Goal: Navigation & Orientation: Find specific page/section

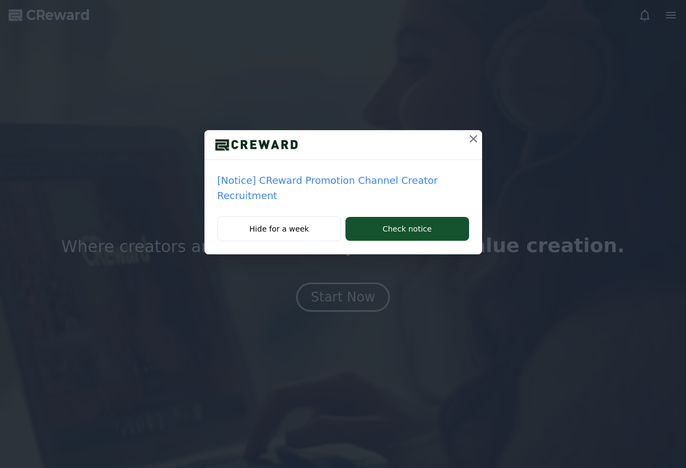
click at [470, 134] on icon at bounding box center [473, 138] width 13 height 13
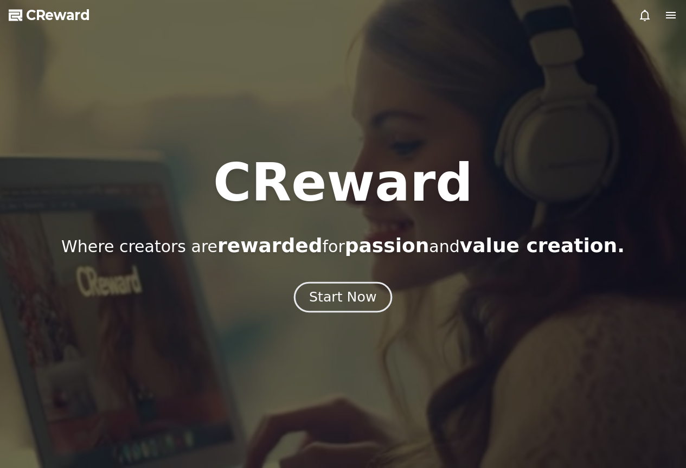
click at [353, 287] on button "Start Now" at bounding box center [343, 296] width 98 height 31
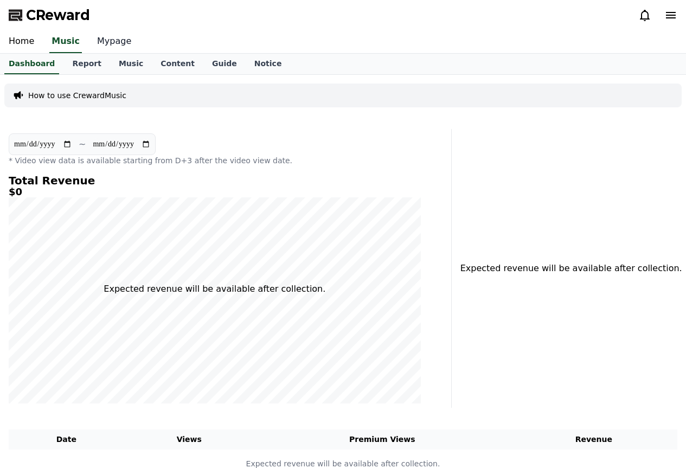
click at [106, 43] on link "Mypage" at bounding box center [114, 41] width 52 height 23
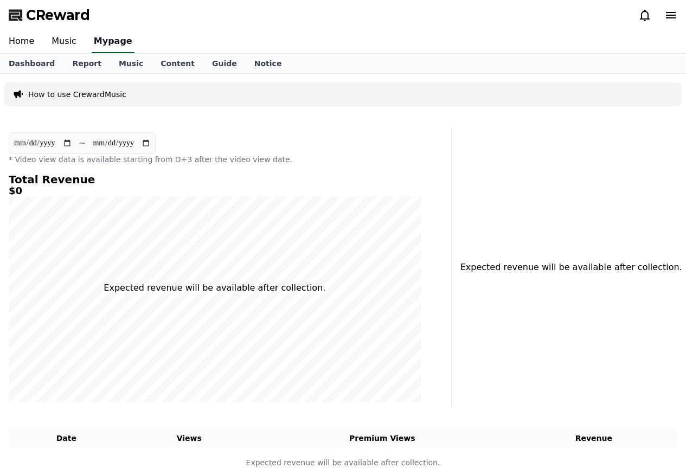
select select "**********"
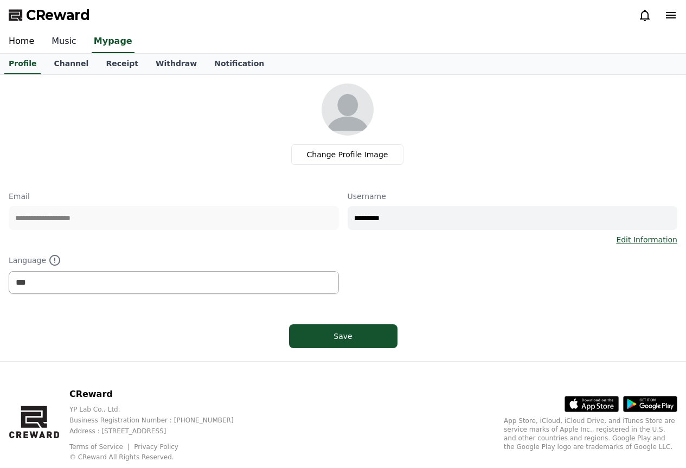
click at [67, 53] on link "Music" at bounding box center [64, 41] width 42 height 23
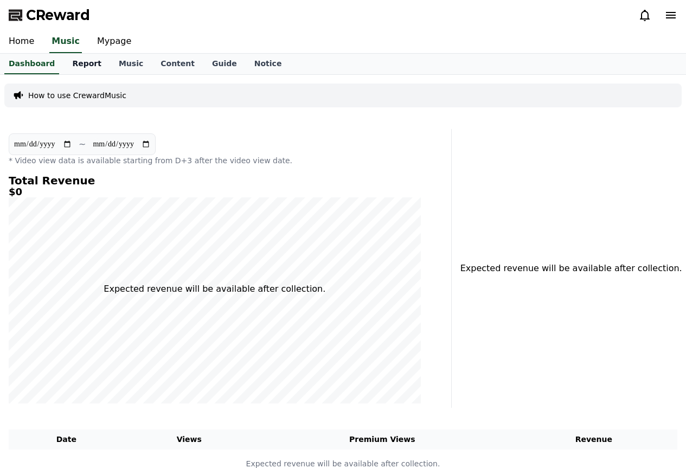
click at [83, 65] on link "Report" at bounding box center [86, 64] width 47 height 21
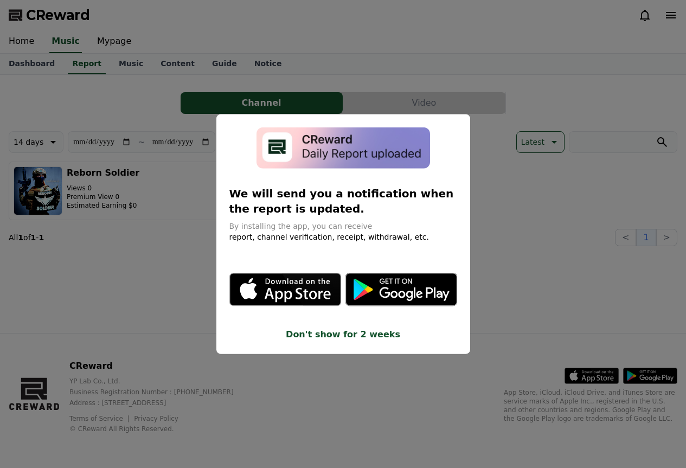
click at [149, 274] on button "close modal" at bounding box center [343, 234] width 686 height 468
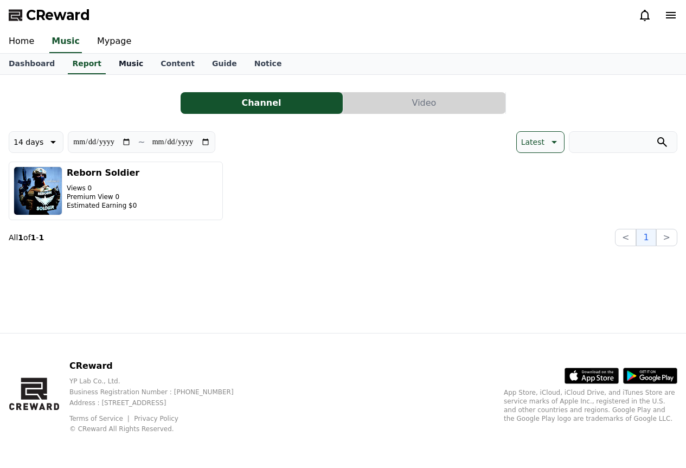
click at [115, 65] on link "Music" at bounding box center [131, 64] width 42 height 21
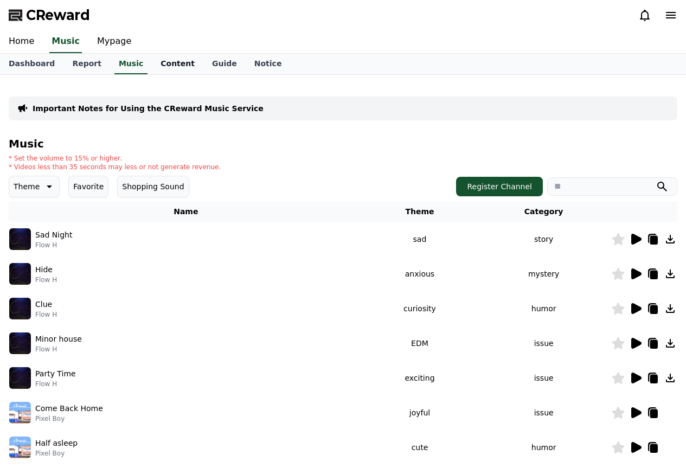
click at [168, 60] on link "Content" at bounding box center [178, 64] width 52 height 21
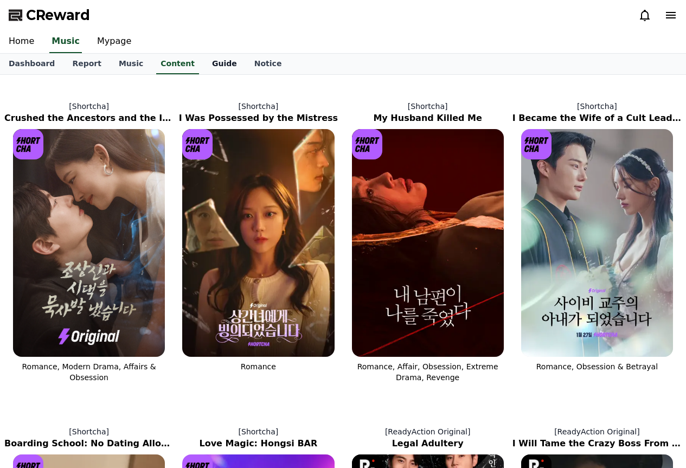
click at [203, 62] on link "Guide" at bounding box center [224, 64] width 42 height 21
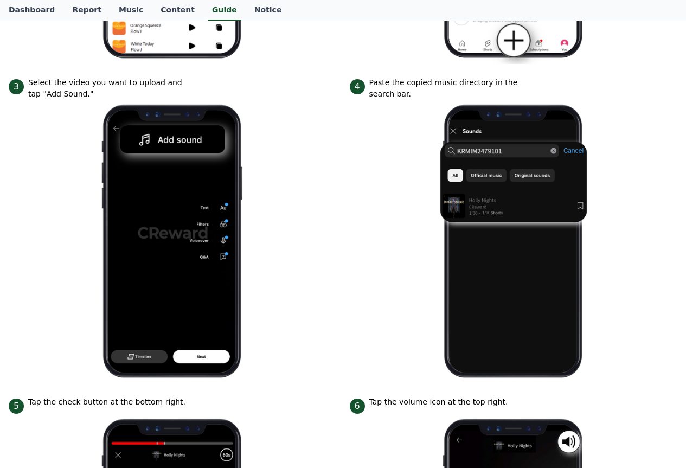
scroll to position [488, 0]
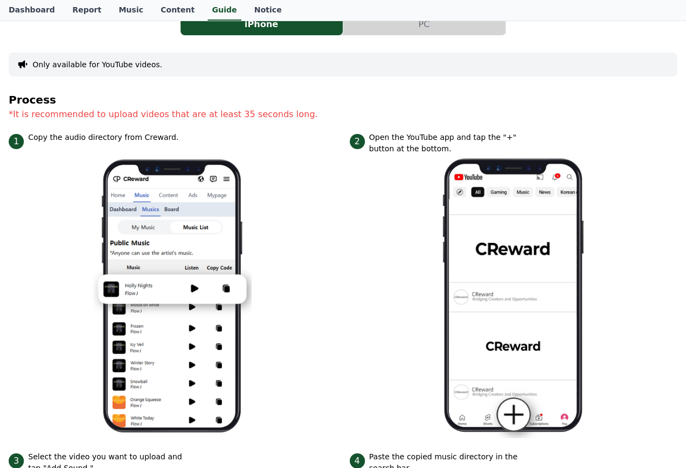
scroll to position [0, 0]
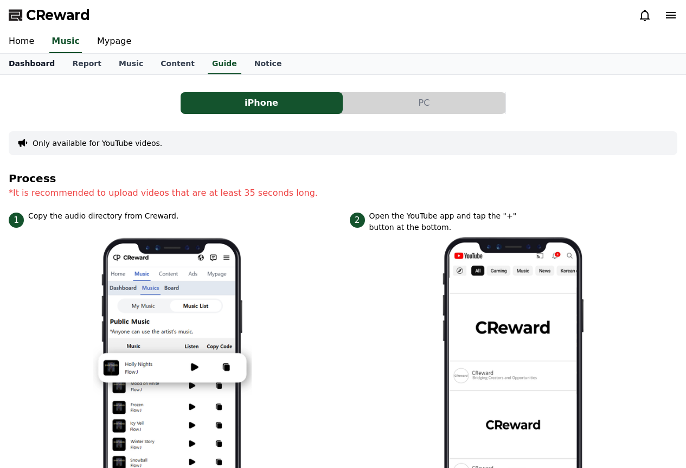
click at [31, 67] on link "Dashboard" at bounding box center [31, 64] width 63 height 21
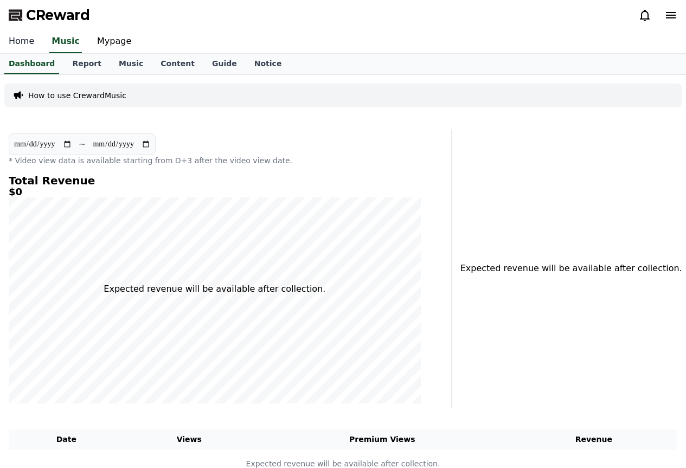
click at [30, 42] on link "Home" at bounding box center [21, 41] width 43 height 23
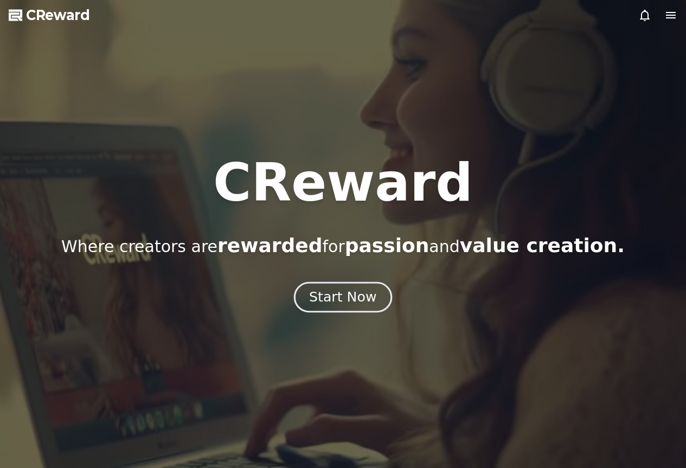
click at [313, 301] on div "Start Now" at bounding box center [342, 297] width 67 height 18
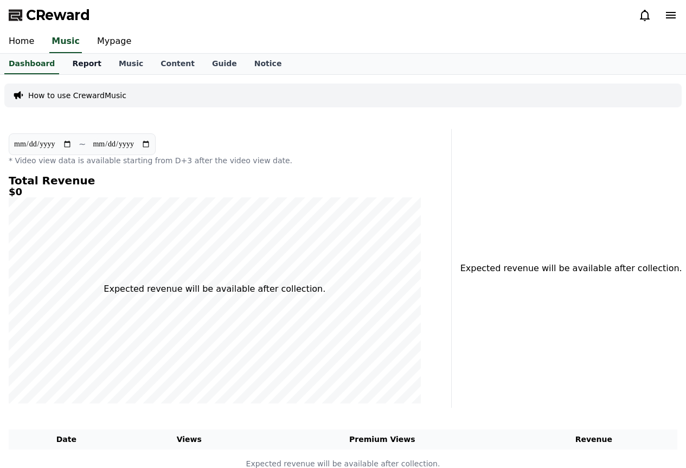
click at [83, 68] on link "Report" at bounding box center [86, 64] width 47 height 21
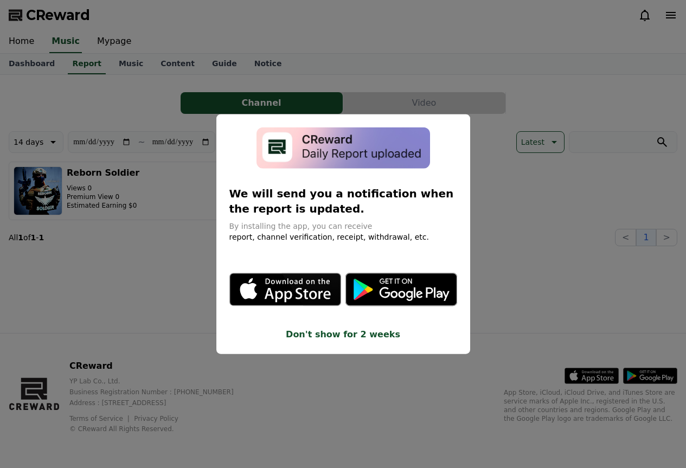
click at [372, 337] on button "Don't show for 2 weeks" at bounding box center [343, 334] width 228 height 13
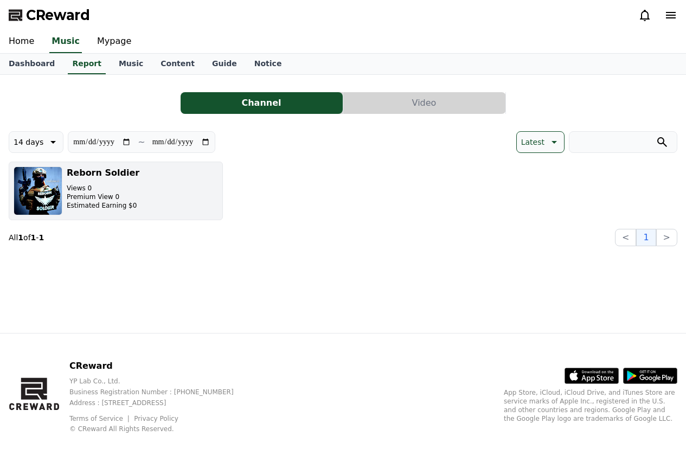
click at [114, 188] on p "Views 0" at bounding box center [103, 188] width 73 height 9
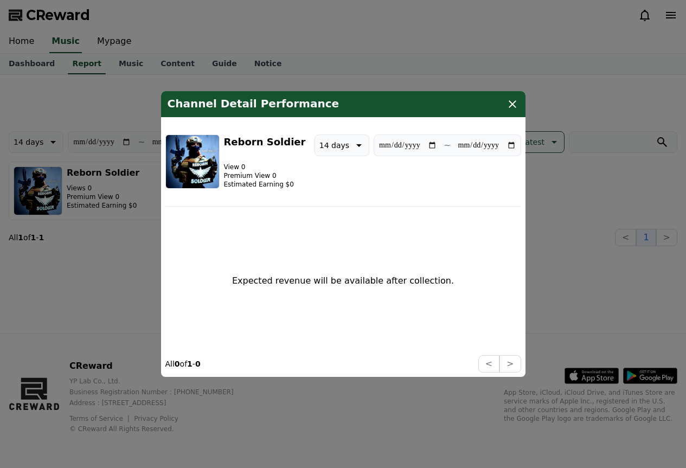
click at [331, 141] on p "14 days" at bounding box center [334, 145] width 30 height 15
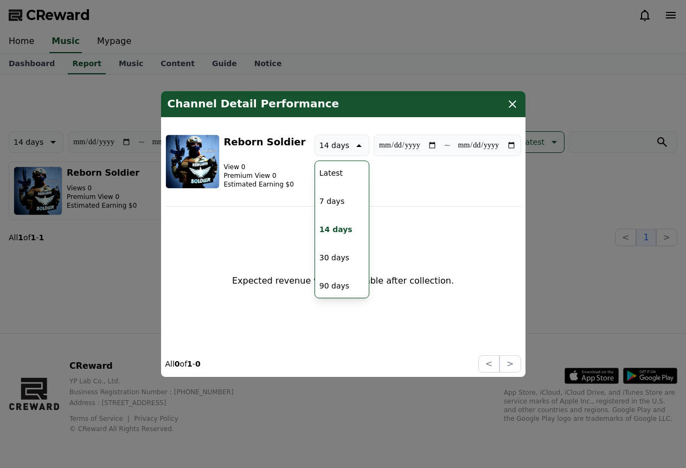
click at [325, 173] on button "Latest" at bounding box center [331, 173] width 32 height 24
type input "**********"
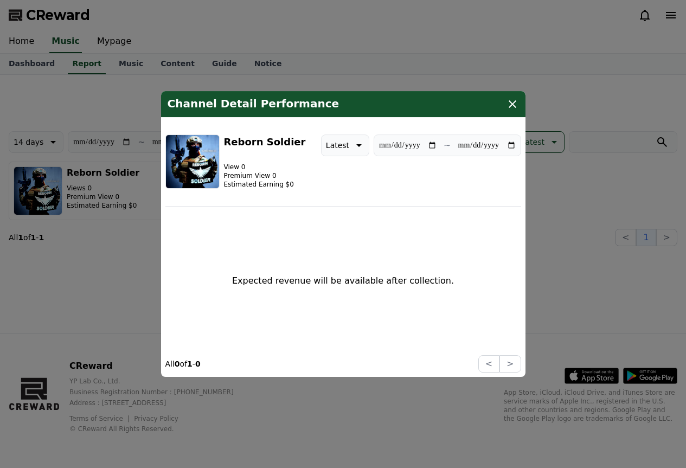
click at [271, 141] on h3 "Reborn Soldier" at bounding box center [265, 141] width 82 height 15
click at [255, 174] on p "Premium View 0" at bounding box center [265, 175] width 82 height 9
click at [515, 110] on icon "modal" at bounding box center [512, 104] width 13 height 13
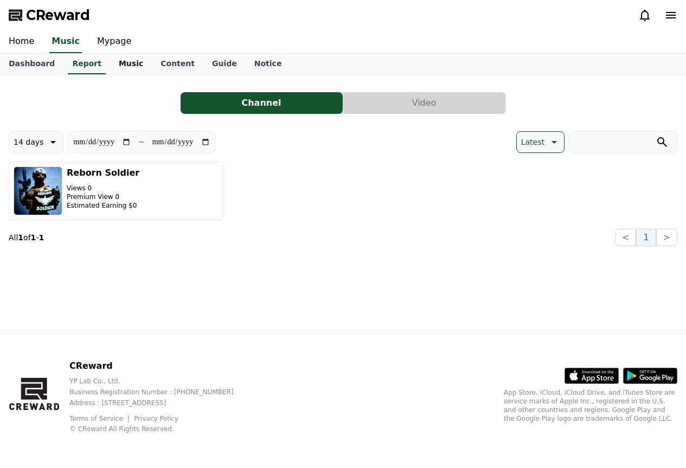
click at [128, 60] on link "Music" at bounding box center [131, 64] width 42 height 21
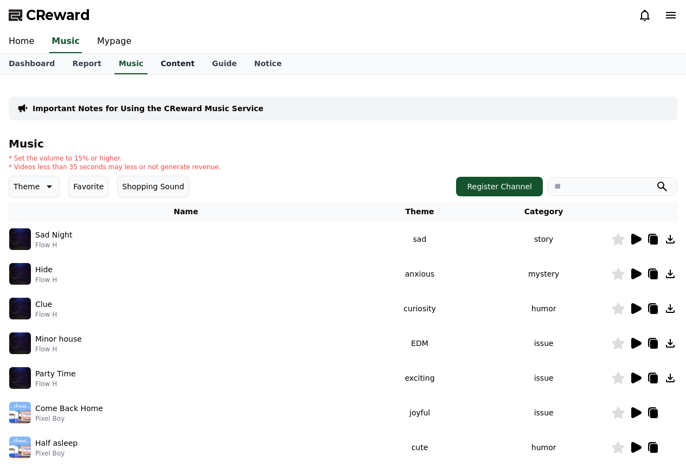
click at [162, 66] on link "Content" at bounding box center [178, 64] width 52 height 21
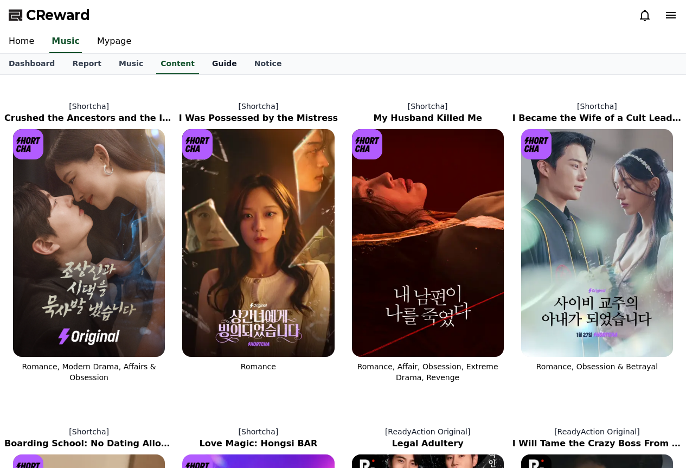
click at [203, 69] on link "Guide" at bounding box center [224, 64] width 42 height 21
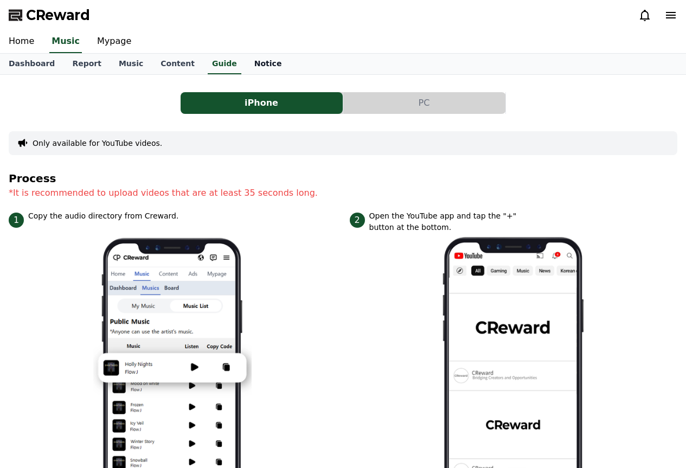
click at [246, 62] on link "Notice" at bounding box center [268, 64] width 45 height 21
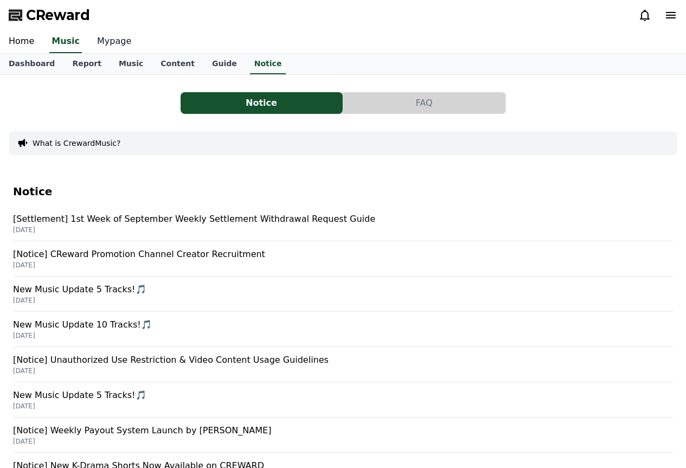
click at [111, 47] on link "Mypage" at bounding box center [114, 41] width 52 height 23
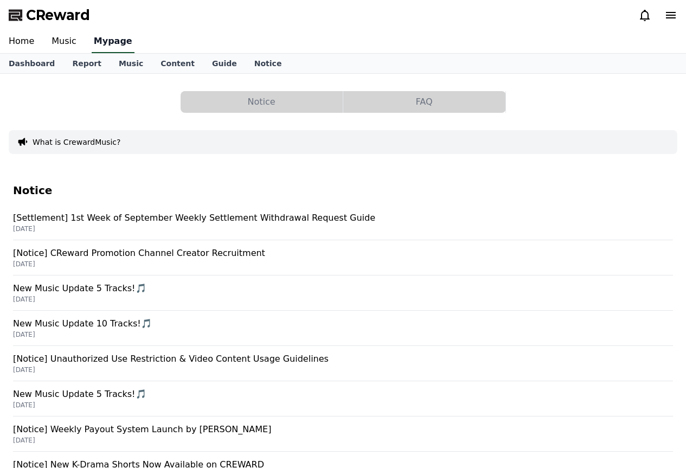
select select "**********"
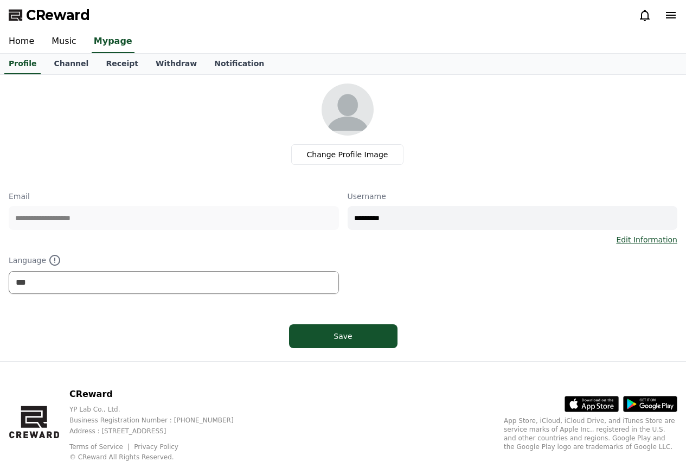
scroll to position [28, 0]
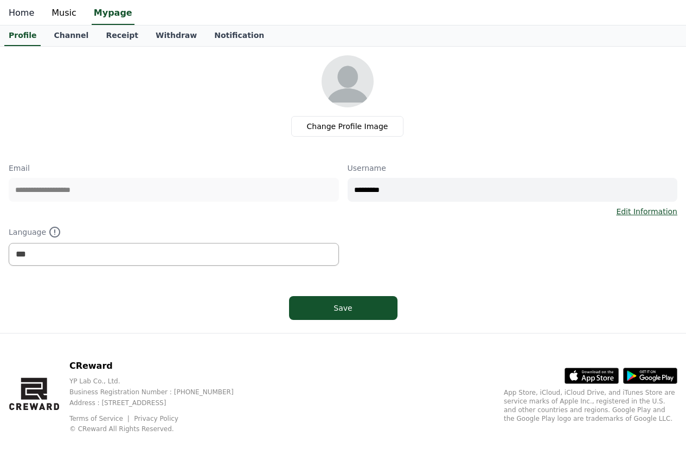
click at [12, 14] on link "Home" at bounding box center [21, 13] width 43 height 23
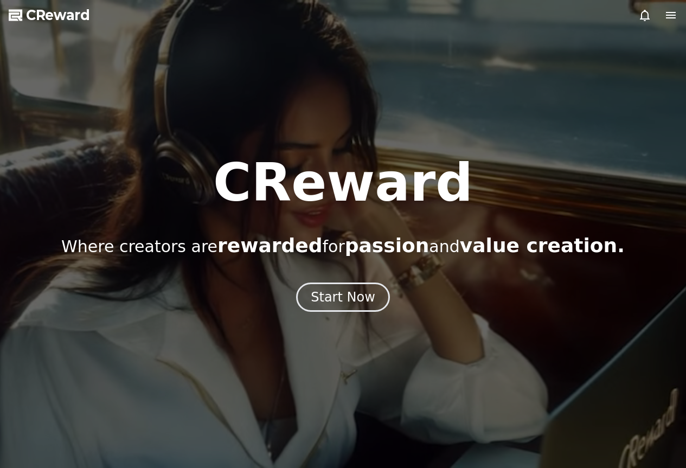
click at [673, 20] on icon at bounding box center [670, 15] width 13 height 13
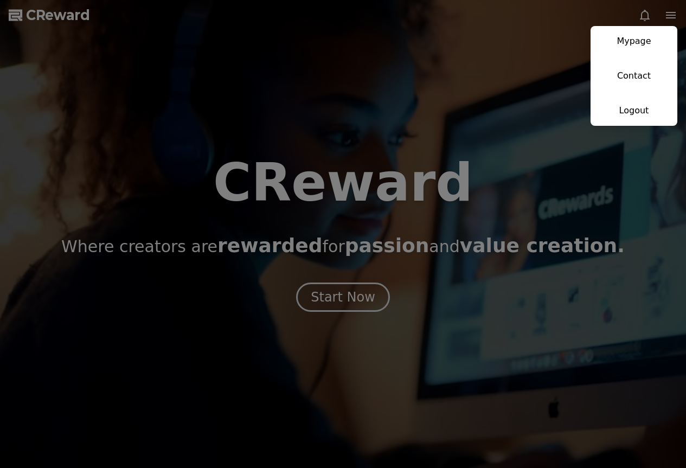
click at [384, 72] on button "close" at bounding box center [343, 234] width 686 height 468
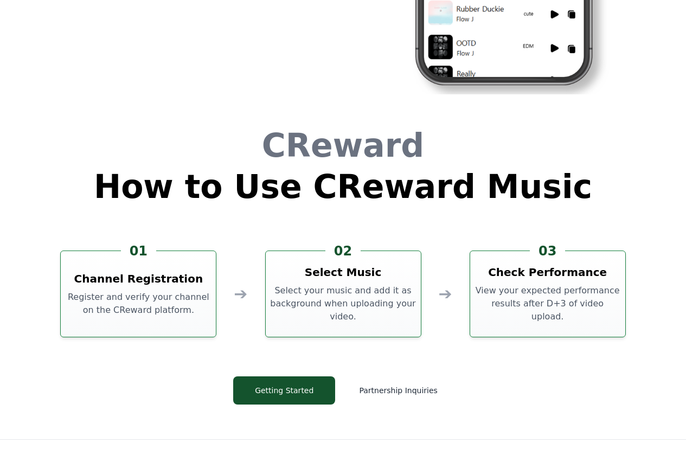
scroll to position [2937, 0]
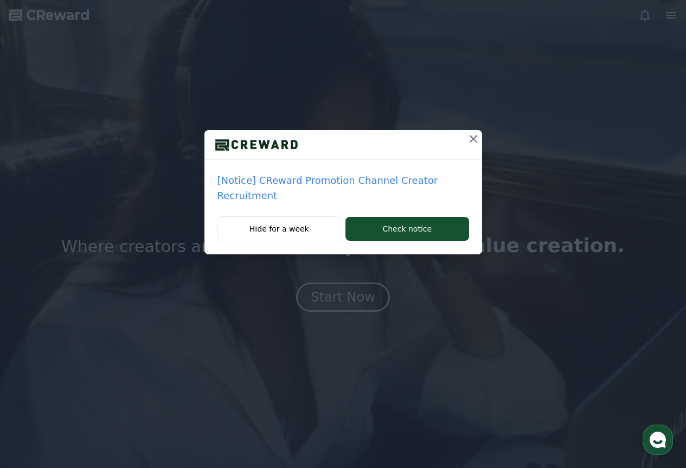
click at [474, 137] on icon at bounding box center [474, 139] width 8 height 8
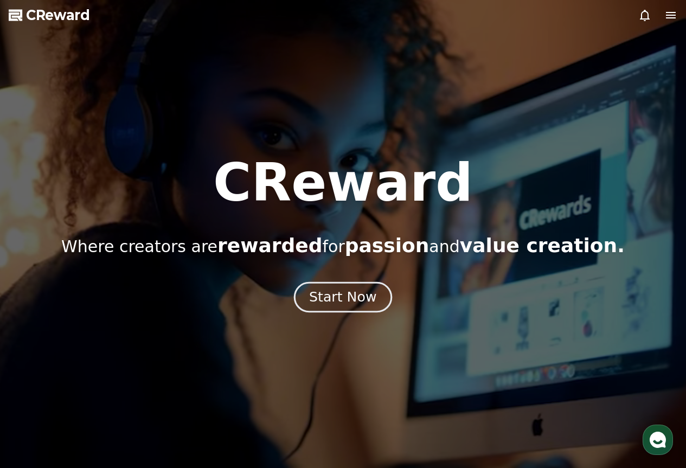
click at [352, 298] on div "Start Now" at bounding box center [342, 297] width 67 height 18
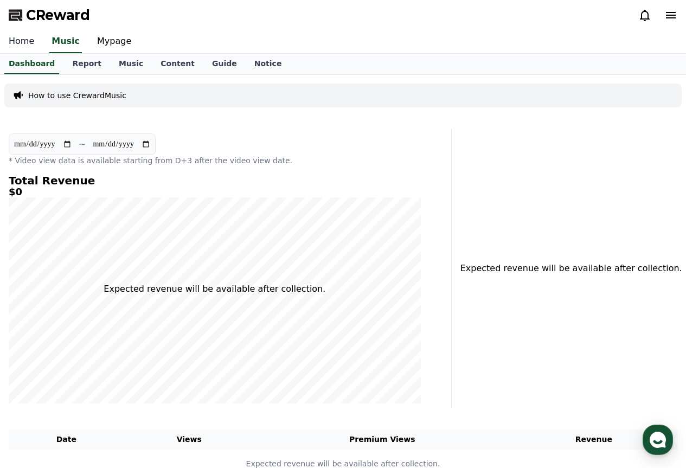
click at [14, 45] on link "Home" at bounding box center [21, 41] width 43 height 23
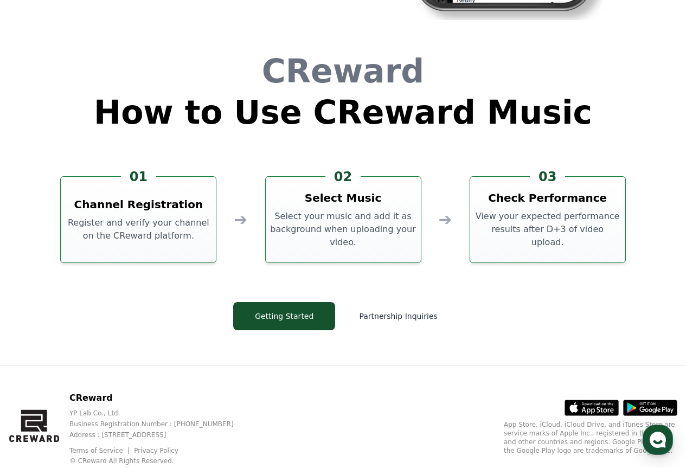
scroll to position [2937, 0]
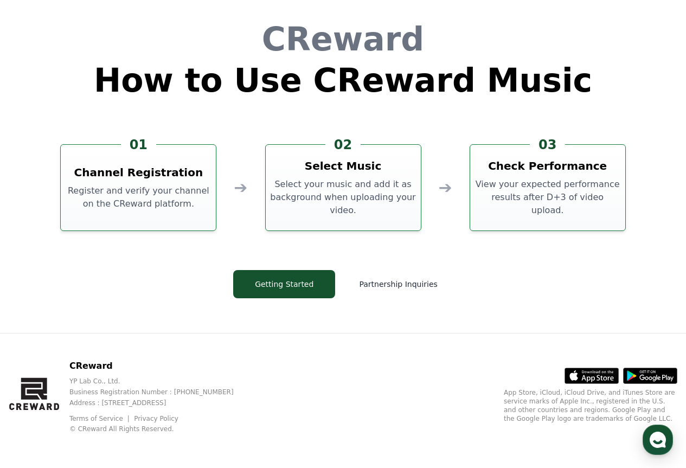
click at [655, 370] on icon at bounding box center [650, 376] width 54 height 16
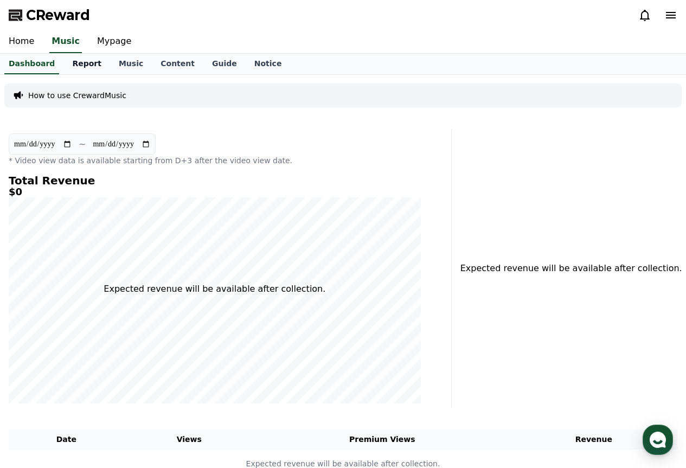
click at [80, 73] on link "Report" at bounding box center [86, 64] width 47 height 21
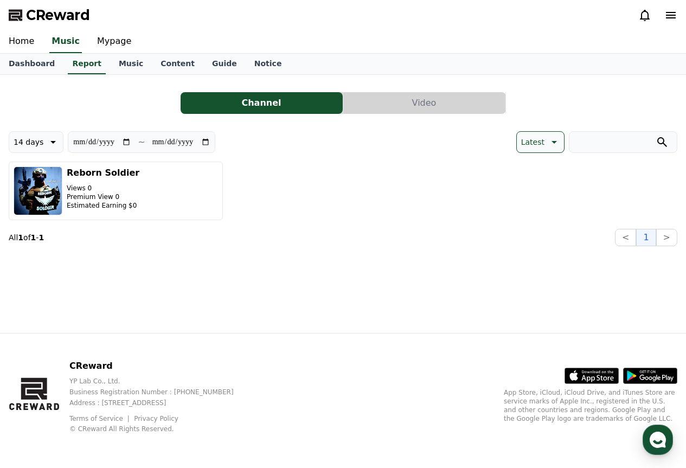
click at [379, 92] on div "**********" at bounding box center [343, 164] width 668 height 163
click at [380, 96] on button "Video" at bounding box center [424, 103] width 162 height 22
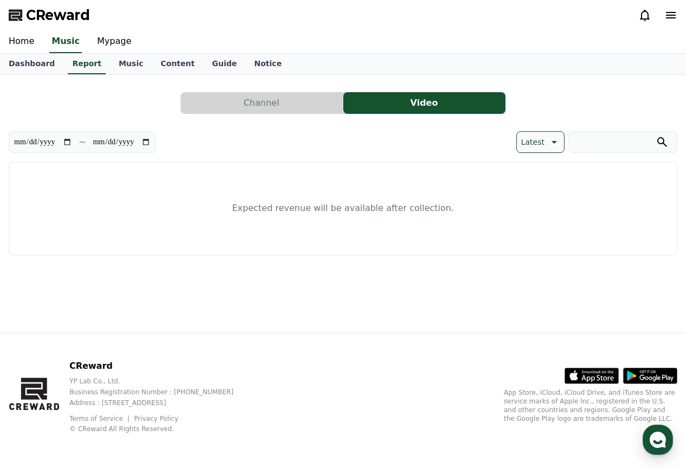
click at [555, 139] on icon at bounding box center [553, 142] width 13 height 13
click at [545, 161] on button "Latest" at bounding box center [535, 170] width 36 height 24
click at [111, 62] on link "Music" at bounding box center [131, 64] width 42 height 21
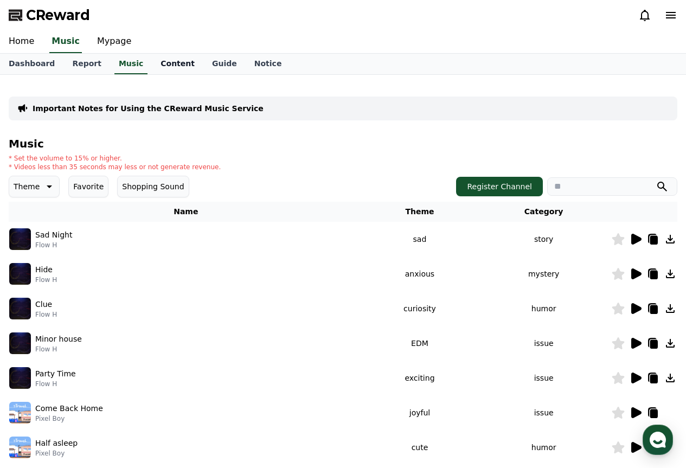
click at [167, 67] on link "Content" at bounding box center [178, 64] width 52 height 21
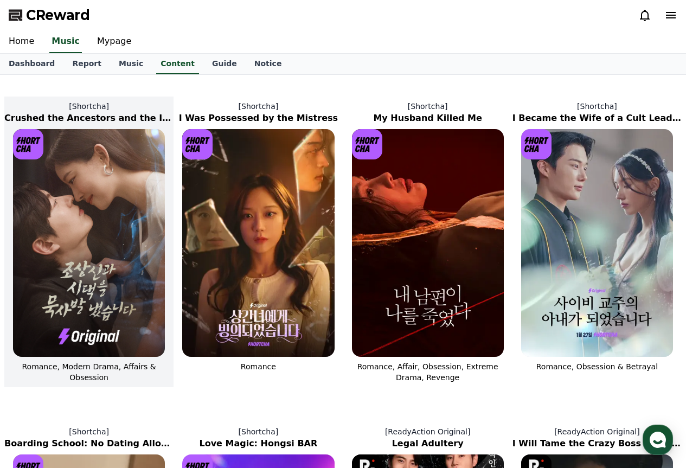
click at [85, 196] on img at bounding box center [89, 243] width 152 height 228
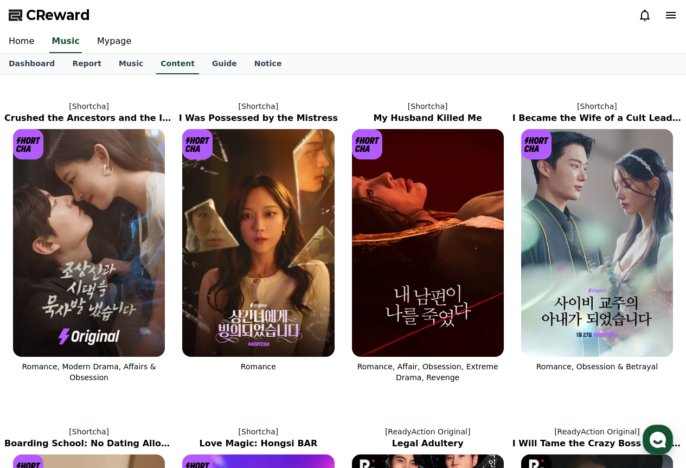
click at [671, 14] on icon at bounding box center [670, 15] width 13 height 13
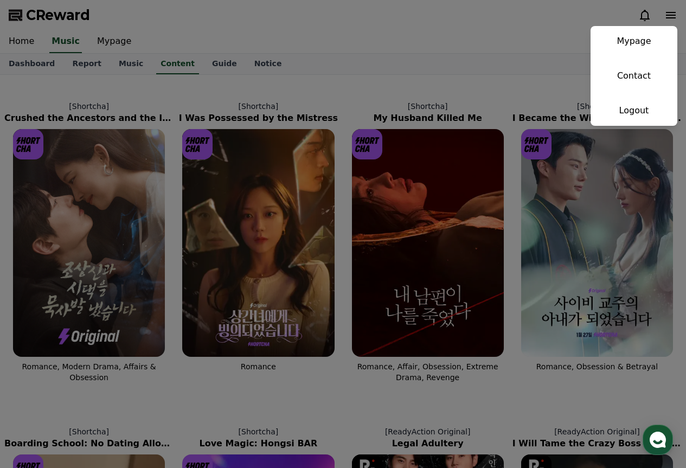
click at [262, 31] on button "close" at bounding box center [343, 234] width 686 height 468
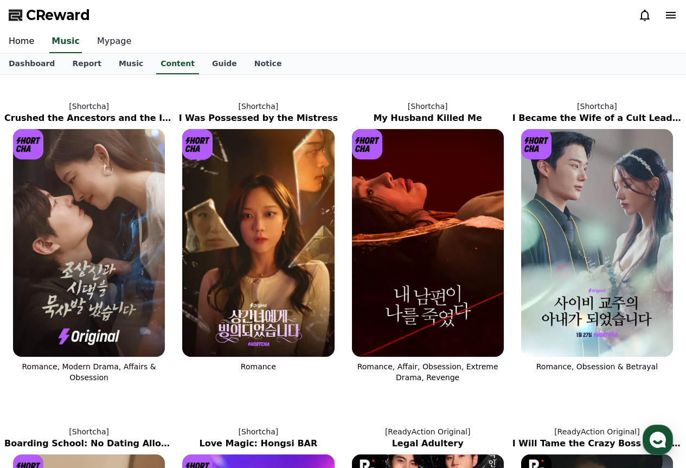
click at [94, 43] on link "Mypage" at bounding box center [114, 41] width 52 height 23
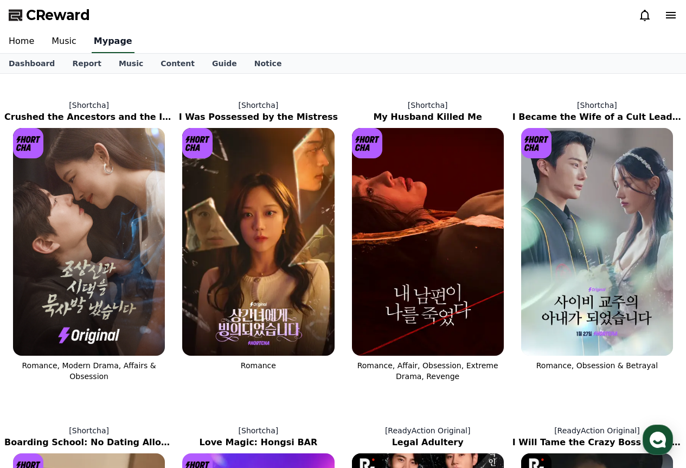
select select "**********"
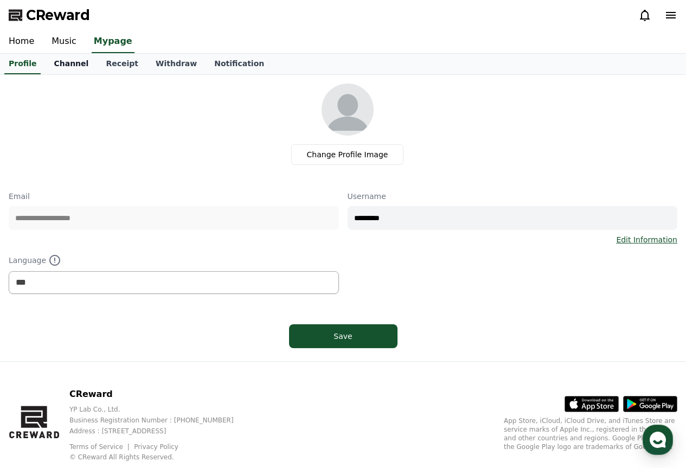
click at [79, 59] on link "Channel" at bounding box center [71, 64] width 52 height 21
